Goal: Book appointment/travel/reservation

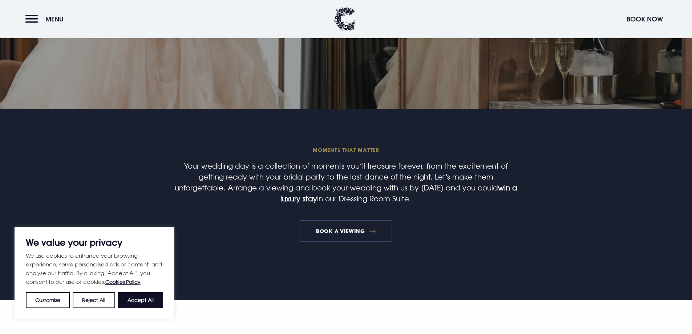
click at [360, 229] on link "Book a viewing" at bounding box center [346, 231] width 93 height 22
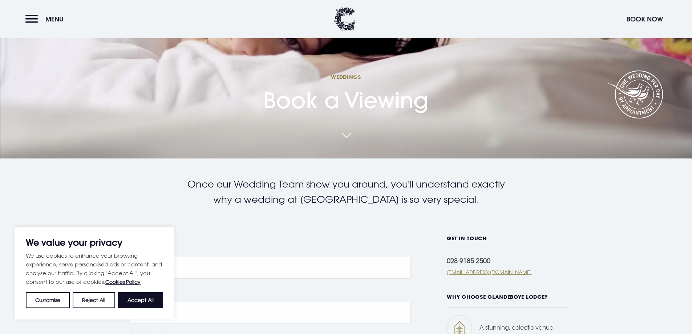
scroll to position [182, 0]
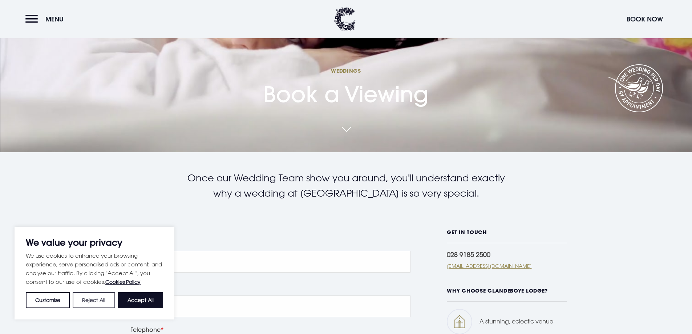
click at [104, 302] on button "Reject All" at bounding box center [94, 300] width 42 height 16
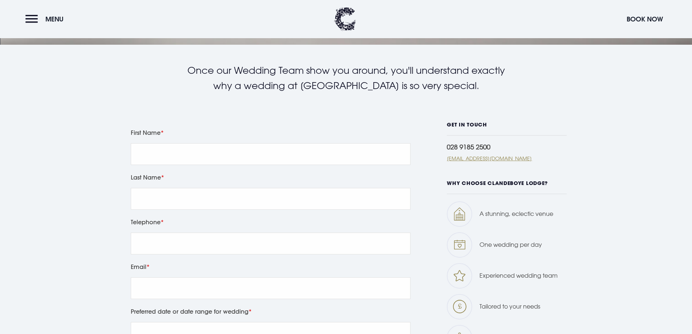
scroll to position [291, 0]
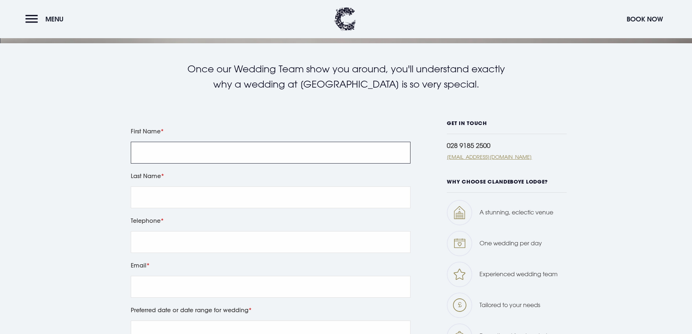
click at [156, 149] on input "First Name" at bounding box center [271, 153] width 280 height 22
type input "[PERSON_NAME]"
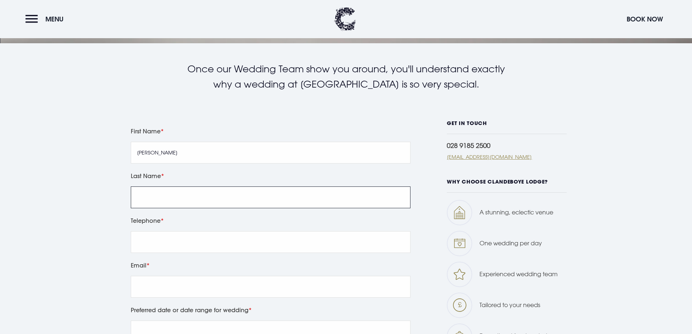
click at [155, 195] on input "Last Name" at bounding box center [271, 197] width 280 height 22
type input "[PERSON_NAME]"
click at [145, 244] on input "Telephone" at bounding box center [271, 242] width 280 height 22
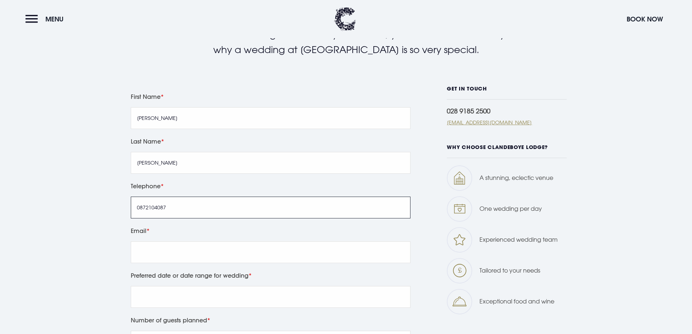
scroll to position [400, 0]
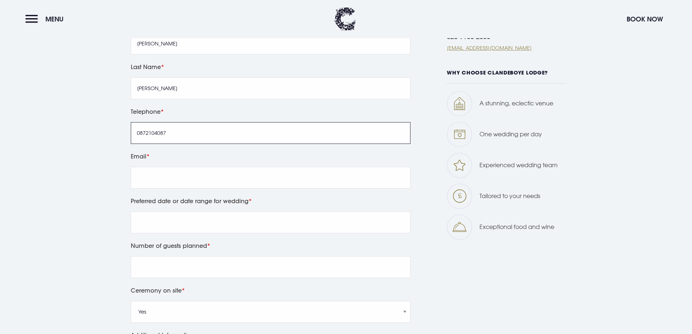
type input "0872104087"
click at [157, 173] on input "Email" at bounding box center [271, 178] width 280 height 22
type input "[EMAIL_ADDRESS][DOMAIN_NAME]"
click at [167, 222] on input "Preferred date or date range for wedding" at bounding box center [271, 222] width 280 height 22
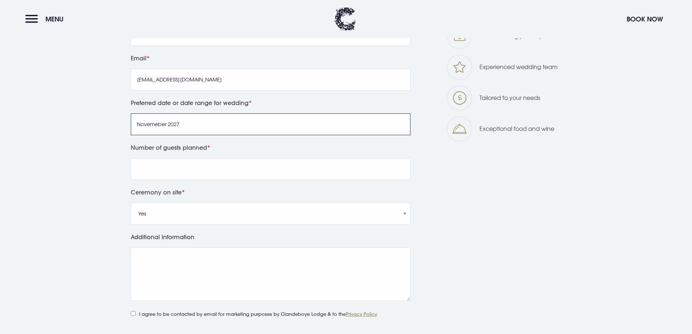
scroll to position [509, 0]
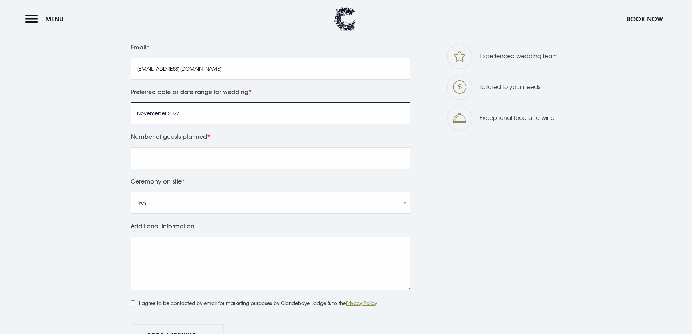
type input "Novemeber 2027"
click at [143, 161] on input "Number of guests planned" at bounding box center [271, 158] width 280 height 22
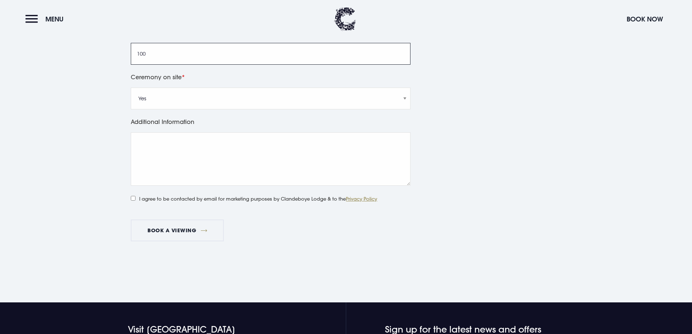
scroll to position [618, 0]
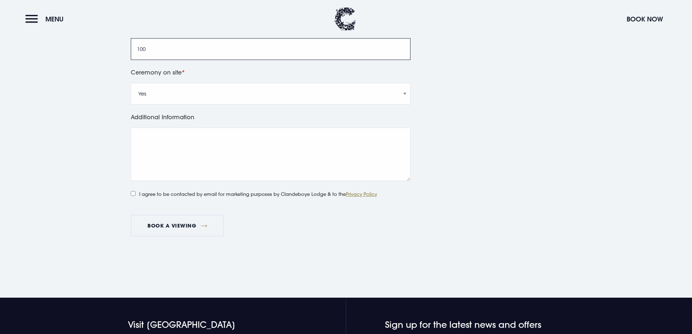
type input "100"
click at [132, 194] on input "I agree to be contacted by email for marketing purposes by Clandeboye Lodge & t…" at bounding box center [133, 193] width 5 height 5
checkbox input "true"
click at [182, 231] on button "Book a viewing" at bounding box center [177, 226] width 93 height 22
